Goal: Task Accomplishment & Management: Complete application form

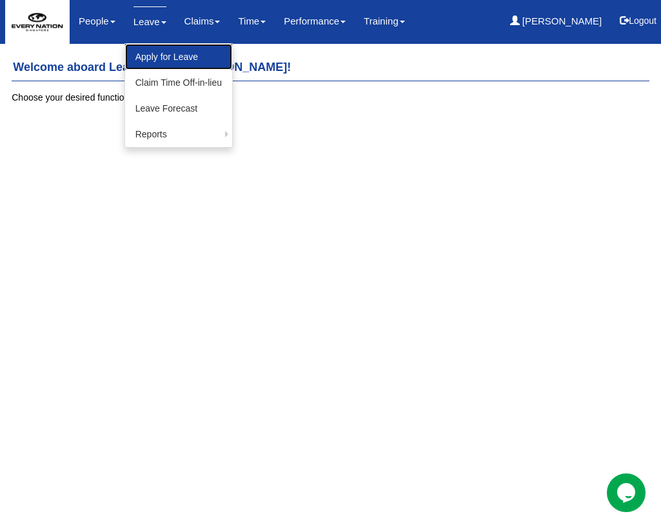
click at [169, 48] on link "Apply for Leave" at bounding box center [178, 57] width 107 height 26
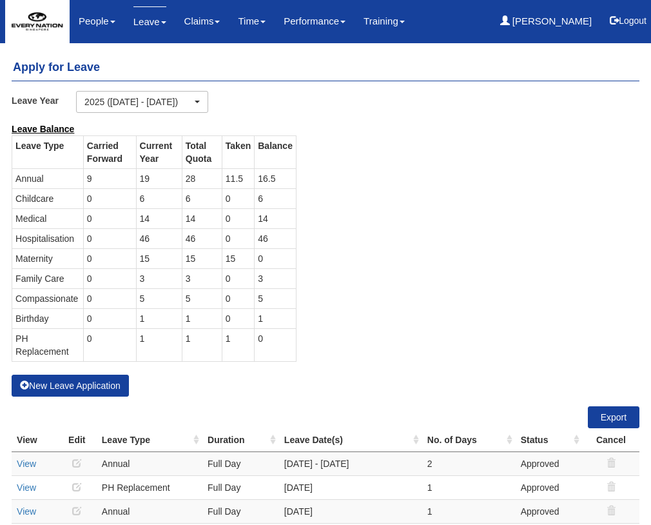
select select "50"
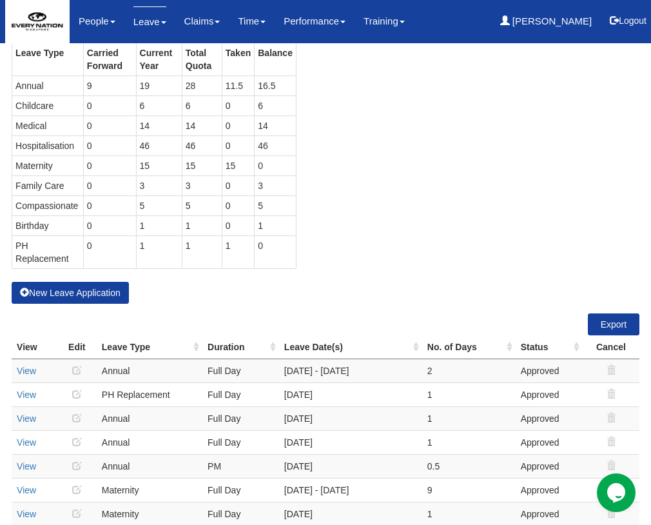
scroll to position [114, 0]
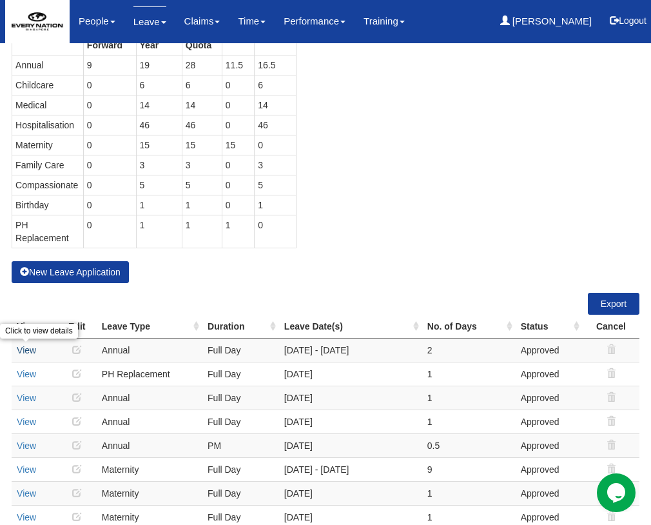
click at [21, 351] on link "View" at bounding box center [26, 350] width 19 height 10
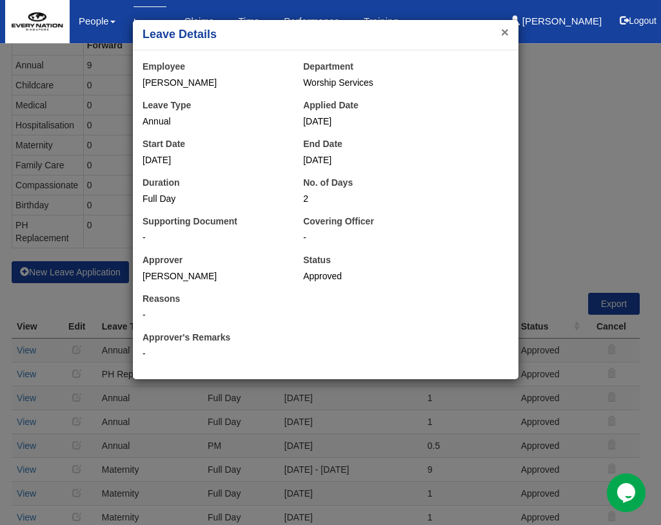
click at [507, 34] on button "×" at bounding box center [505, 32] width 8 height 14
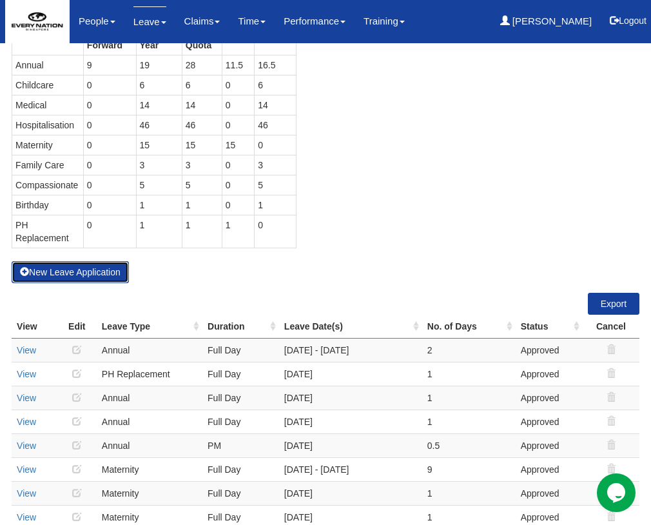
click at [80, 272] on button "New Leave Application" at bounding box center [70, 272] width 117 height 22
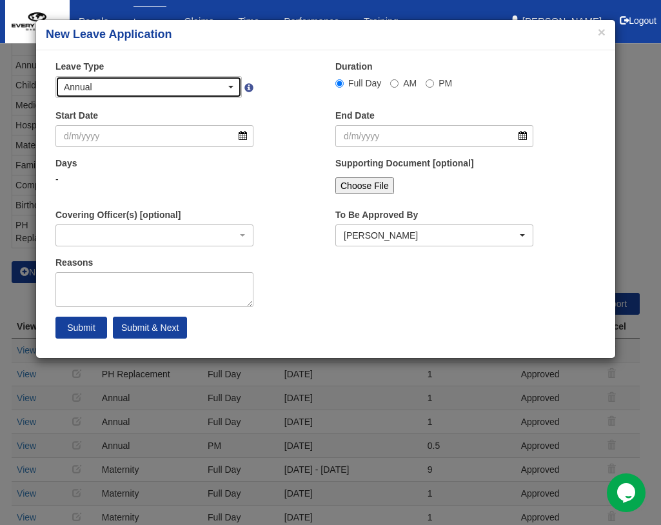
click at [219, 81] on div "Annual" at bounding box center [145, 87] width 162 height 13
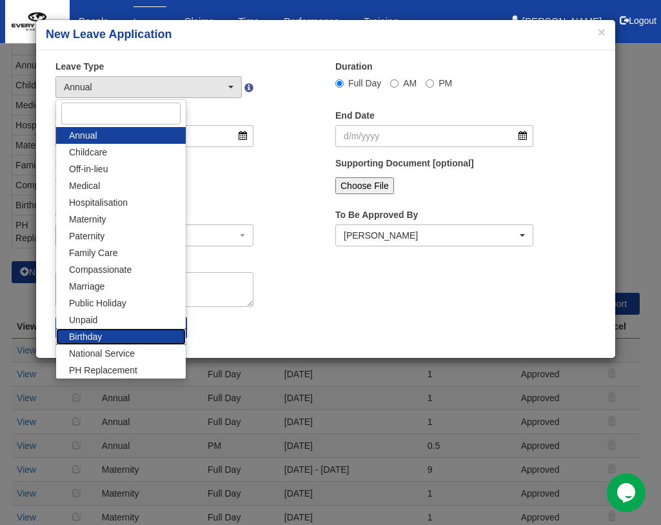
click at [100, 337] on span "Birthday" at bounding box center [85, 336] width 33 height 13
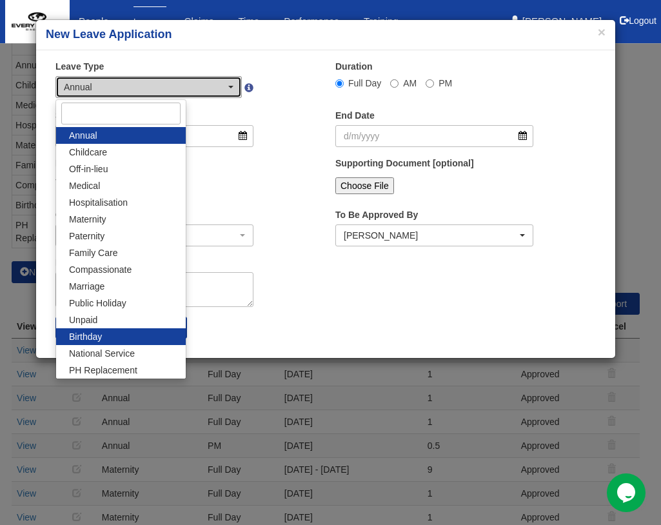
select select "19"
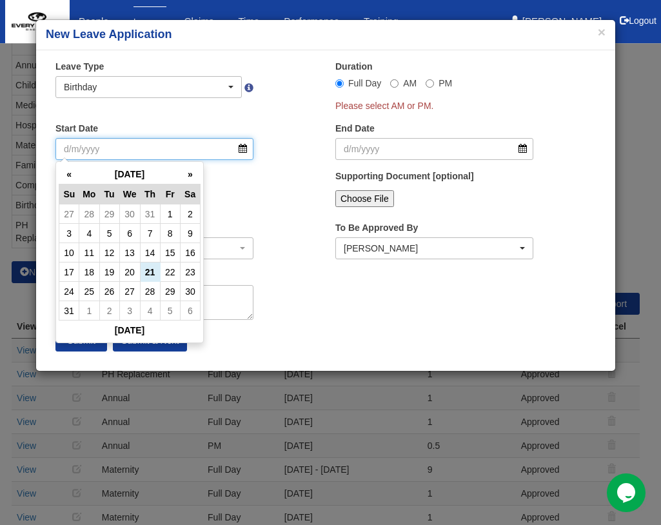
click at [236, 145] on input "Start Date" at bounding box center [154, 149] width 198 height 22
click at [192, 177] on th "»" at bounding box center [190, 174] width 20 height 20
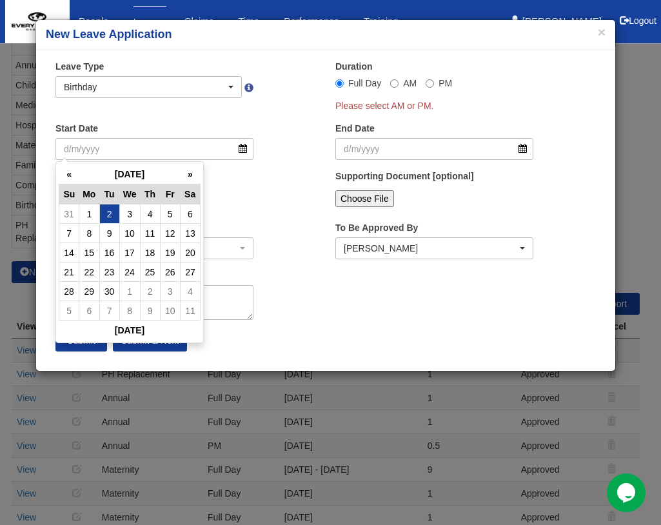
click at [112, 214] on td "2" at bounding box center [109, 213] width 20 height 19
type input "2/9/2025"
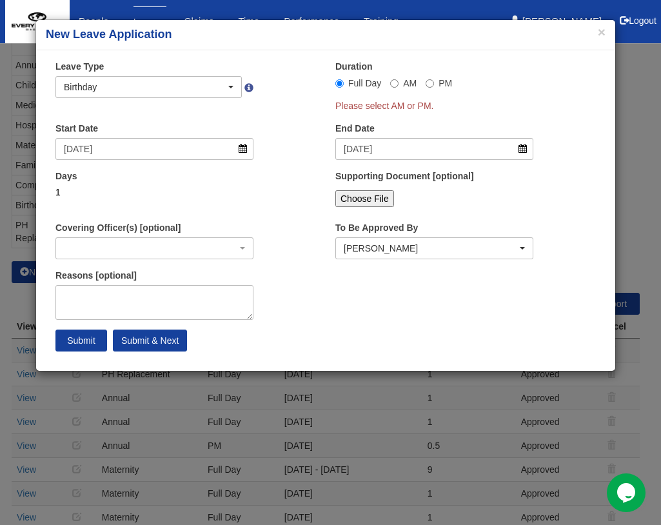
select select
click at [270, 194] on div "Days 1" at bounding box center [186, 194] width 280 height 48
click at [232, 88] on span "button" at bounding box center [230, 87] width 5 height 3
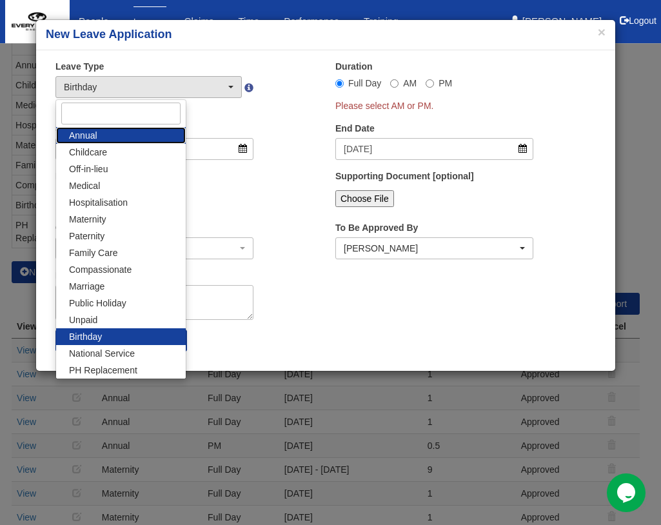
click at [117, 132] on link "Annual" at bounding box center [121, 135] width 130 height 17
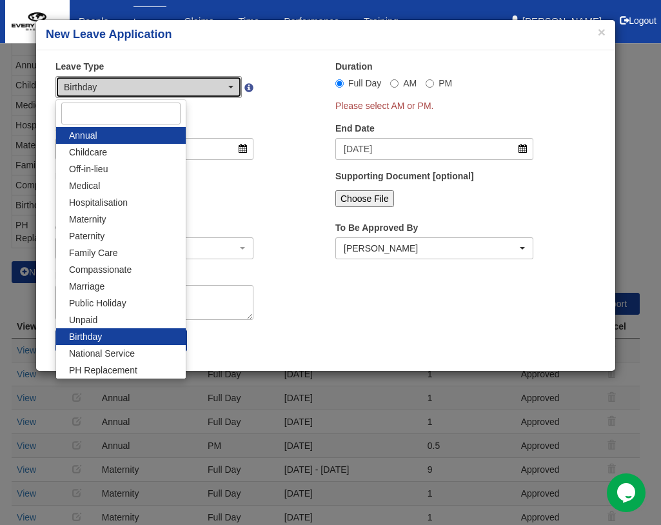
select select "1"
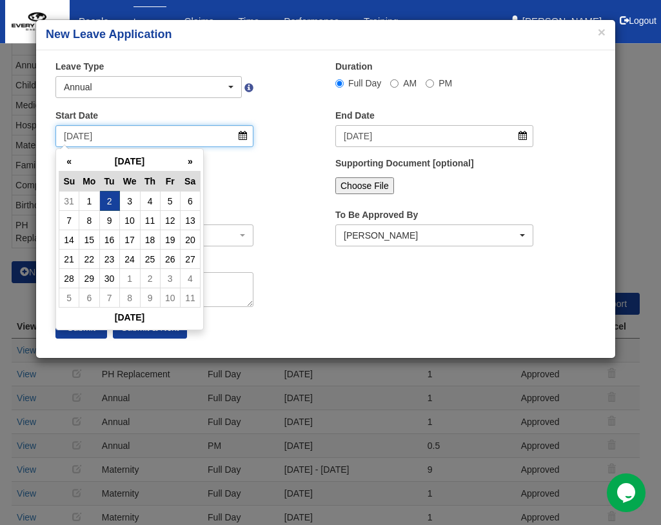
click at [246, 135] on input "2/9/2025" at bounding box center [154, 136] width 198 height 22
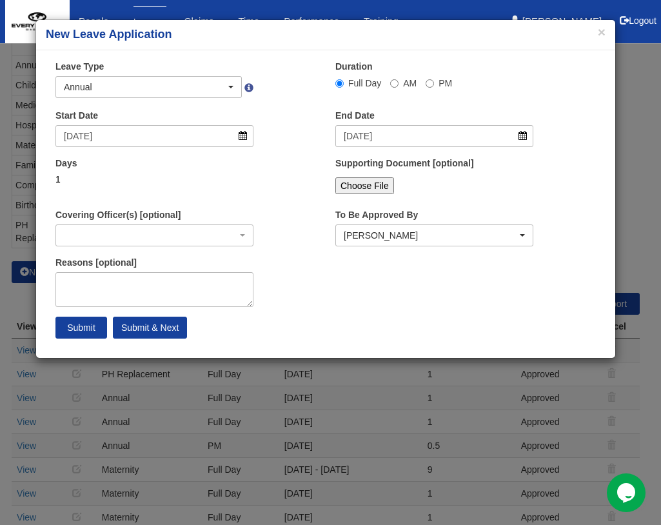
click at [284, 174] on div "Days 1" at bounding box center [186, 181] width 280 height 48
click at [80, 328] on input "Submit" at bounding box center [81, 328] width 52 height 22
select select
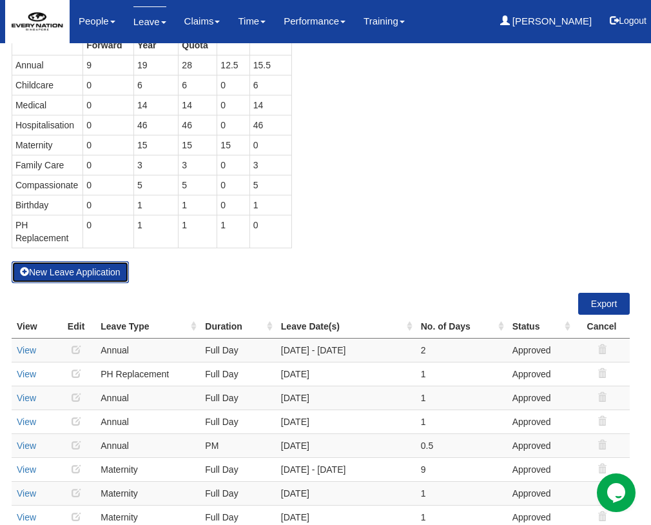
select select "50"
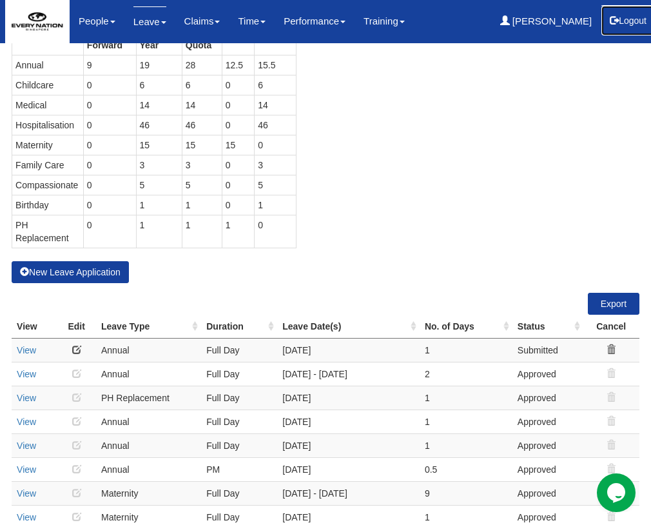
click at [620, 23] on button "Logout" at bounding box center [628, 20] width 55 height 31
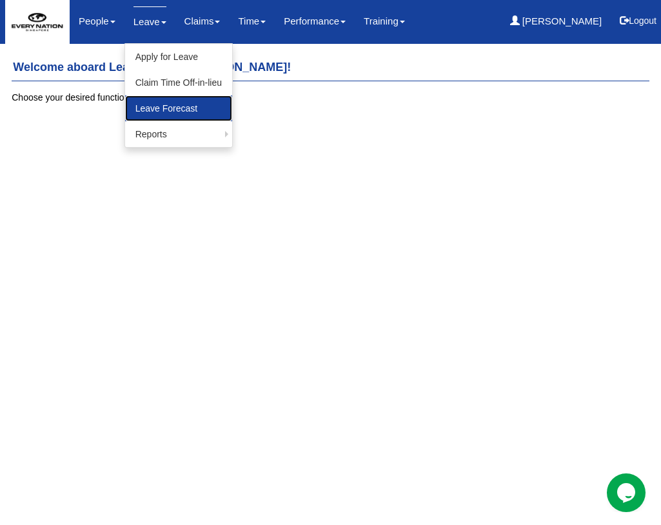
click at [162, 104] on link "Leave Forecast" at bounding box center [178, 108] width 107 height 26
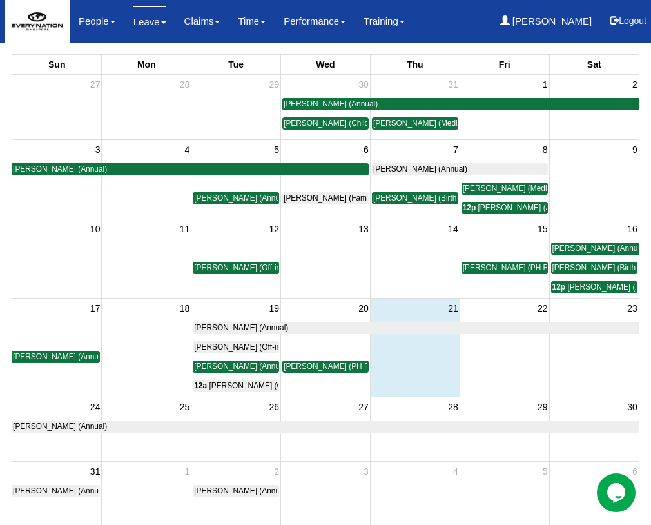
scroll to position [88, 0]
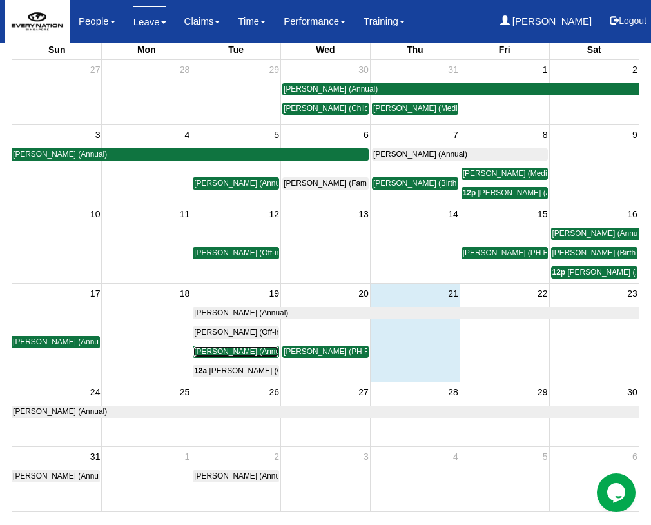
click at [247, 351] on span "[PERSON_NAME] (Annual)" at bounding box center [241, 351] width 94 height 9
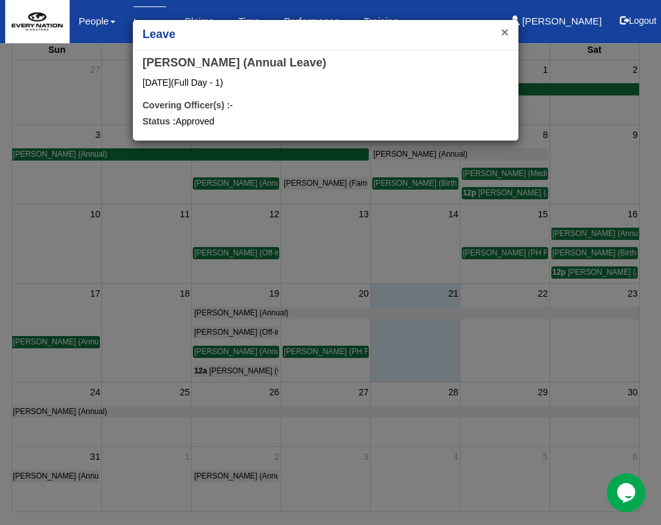
click at [501, 32] on button "×" at bounding box center [505, 32] width 8 height 14
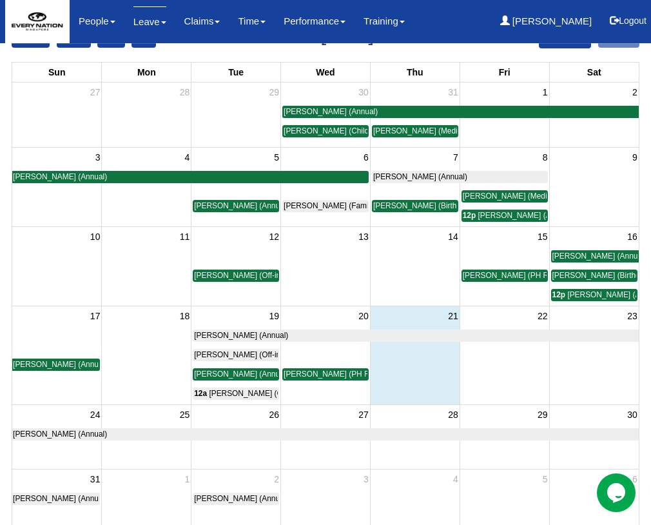
scroll to position [0, 0]
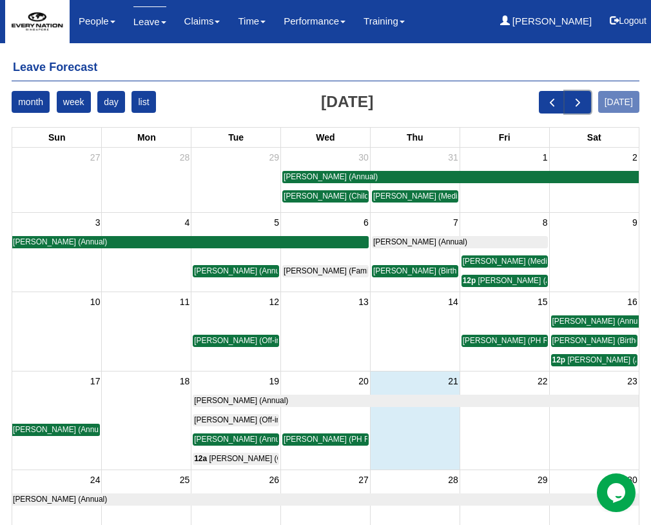
click at [585, 98] on span "next" at bounding box center [578, 102] width 14 height 14
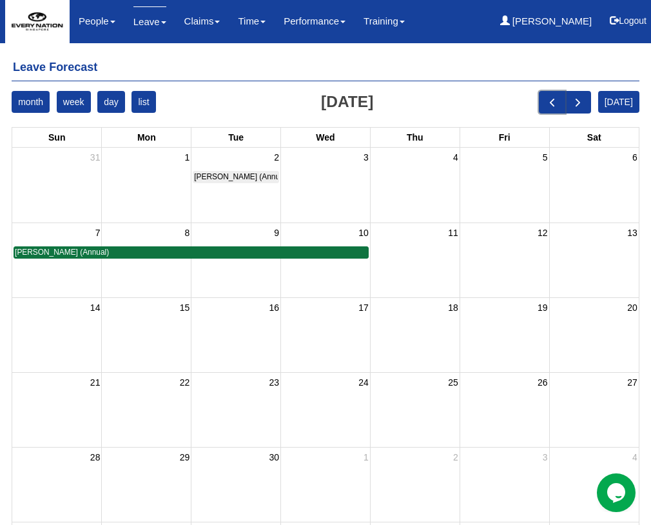
click at [559, 104] on span "prev" at bounding box center [553, 102] width 14 height 14
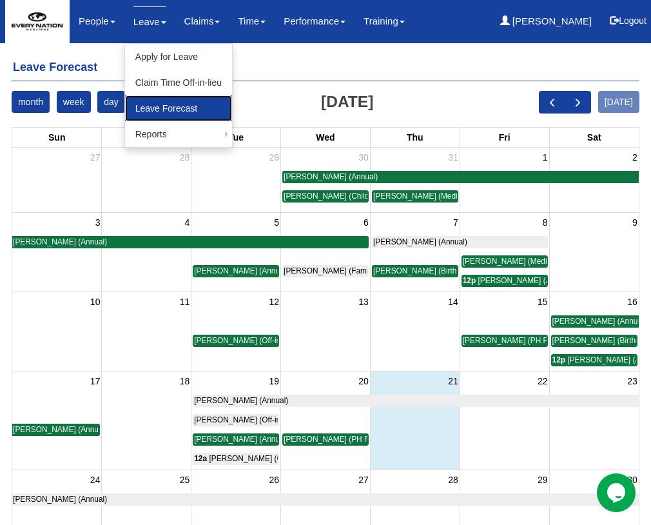
click at [162, 110] on link "Leave Forecast" at bounding box center [178, 108] width 107 height 26
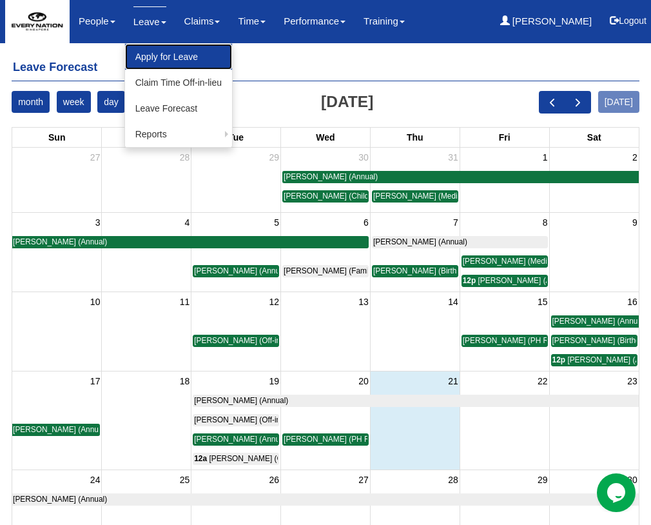
click at [143, 63] on link "Apply for Leave" at bounding box center [178, 57] width 107 height 26
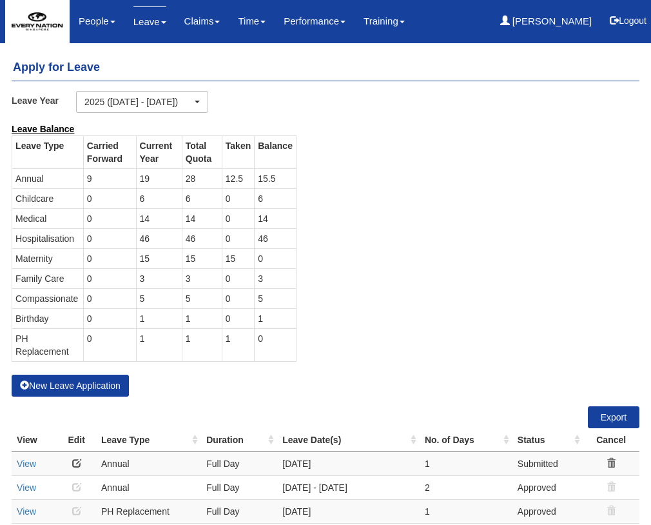
select select "50"
drag, startPoint x: 240, startPoint y: 183, endPoint x: 198, endPoint y: 180, distance: 42.0
click at [198, 180] on tr "Annual 9 19 28 12.5 15.5" at bounding box center [154, 178] width 284 height 20
click at [268, 179] on td "15.5" at bounding box center [276, 178] width 42 height 20
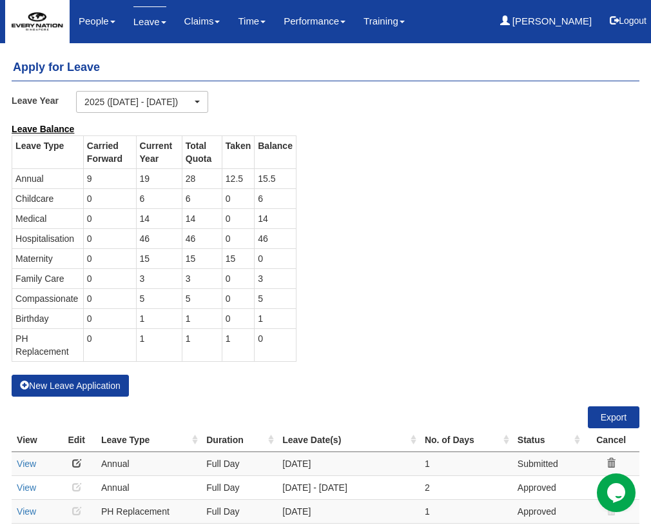
click at [268, 179] on td "15.5" at bounding box center [276, 178] width 42 height 20
click at [277, 200] on td "6" at bounding box center [276, 198] width 42 height 20
drag, startPoint x: 274, startPoint y: 200, endPoint x: 242, endPoint y: 200, distance: 32.3
click at [242, 200] on tr "Childcare 0 6 6 0 6" at bounding box center [154, 198] width 284 height 20
click at [279, 277] on td "3" at bounding box center [276, 278] width 42 height 20
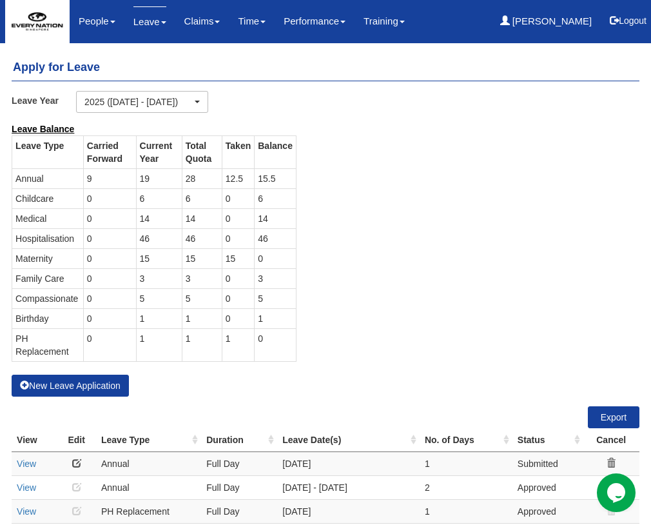
drag, startPoint x: 254, startPoint y: 278, endPoint x: 244, endPoint y: 277, distance: 10.3
click at [244, 277] on tr "Family Care 0 3 3 0 3" at bounding box center [154, 278] width 284 height 20
click at [270, 301] on td "5" at bounding box center [276, 298] width 42 height 20
drag, startPoint x: 273, startPoint y: 299, endPoint x: 253, endPoint y: 301, distance: 20.7
click at [253, 301] on tr "Compassionate 0 5 5 0 5" at bounding box center [154, 298] width 284 height 20
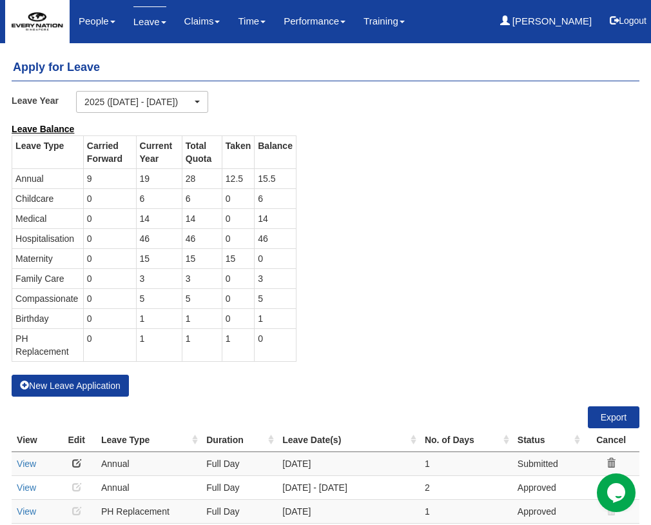
click at [270, 319] on td "1" at bounding box center [276, 318] width 42 height 20
drag, startPoint x: 268, startPoint y: 320, endPoint x: 259, endPoint y: 321, distance: 9.7
click at [259, 321] on td "1" at bounding box center [276, 318] width 42 height 20
click at [275, 331] on td "0" at bounding box center [276, 344] width 42 height 33
click at [243, 341] on td "1" at bounding box center [238, 344] width 32 height 33
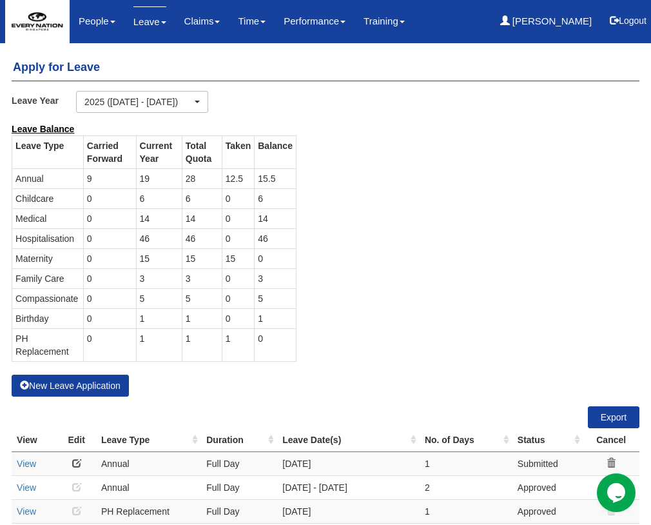
click at [273, 344] on td "0" at bounding box center [276, 344] width 42 height 33
click at [642, 25] on button "Logout" at bounding box center [628, 20] width 55 height 31
